Goal: Information Seeking & Learning: Learn about a topic

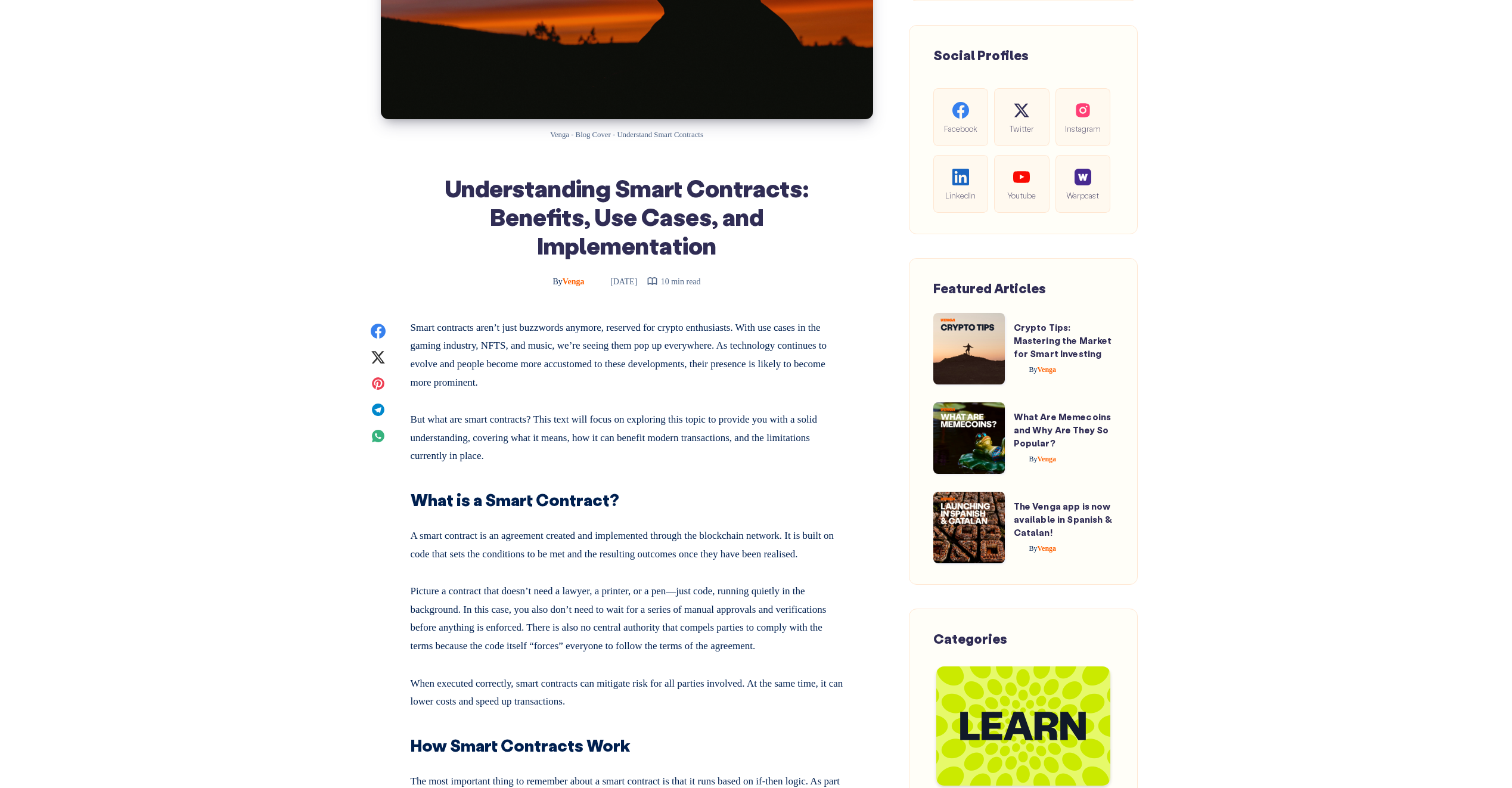
scroll to position [358, 0]
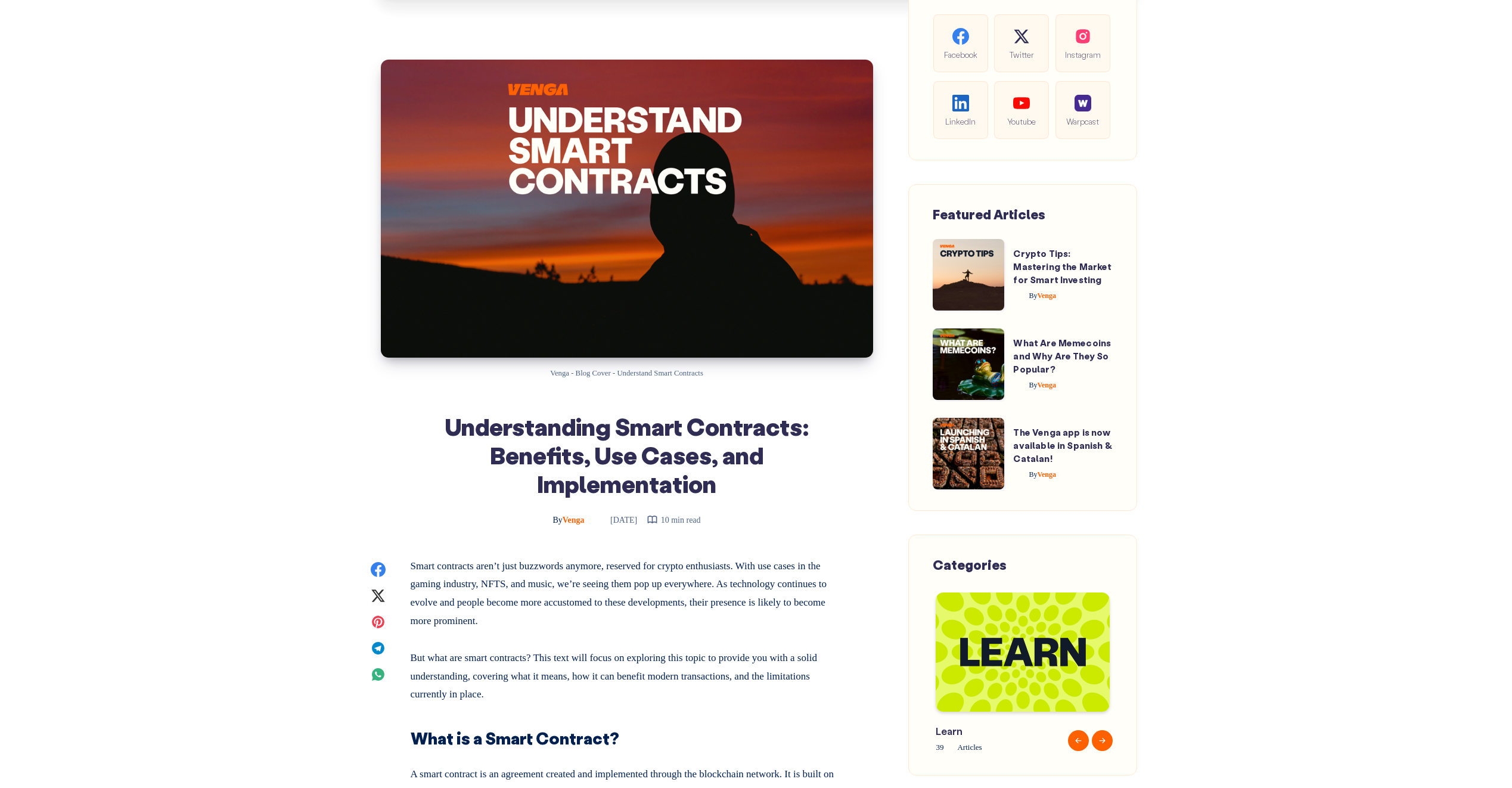
scroll to position [454, 0]
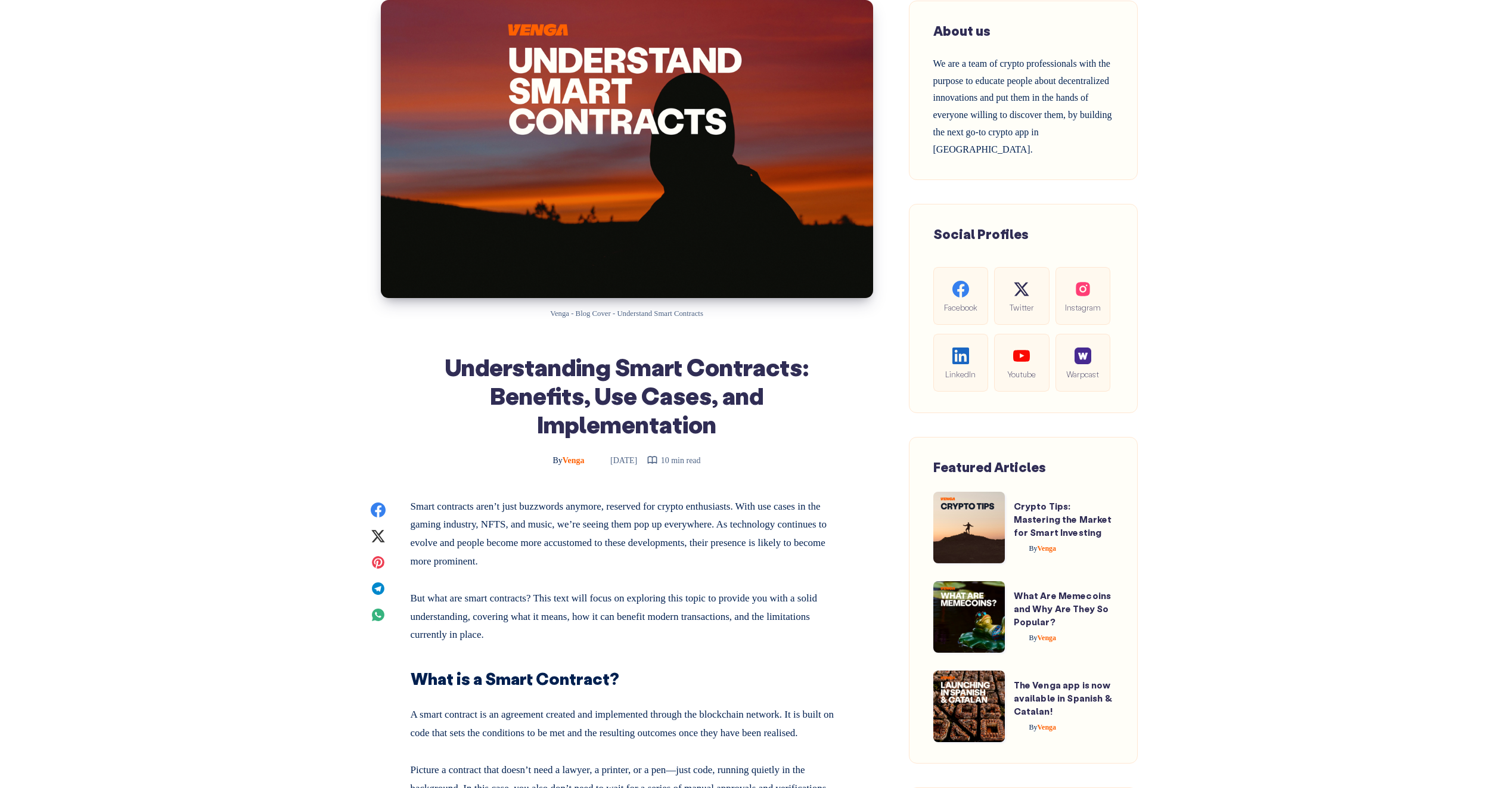
scroll to position [179, 0]
